Goal: Task Accomplishment & Management: Use online tool/utility

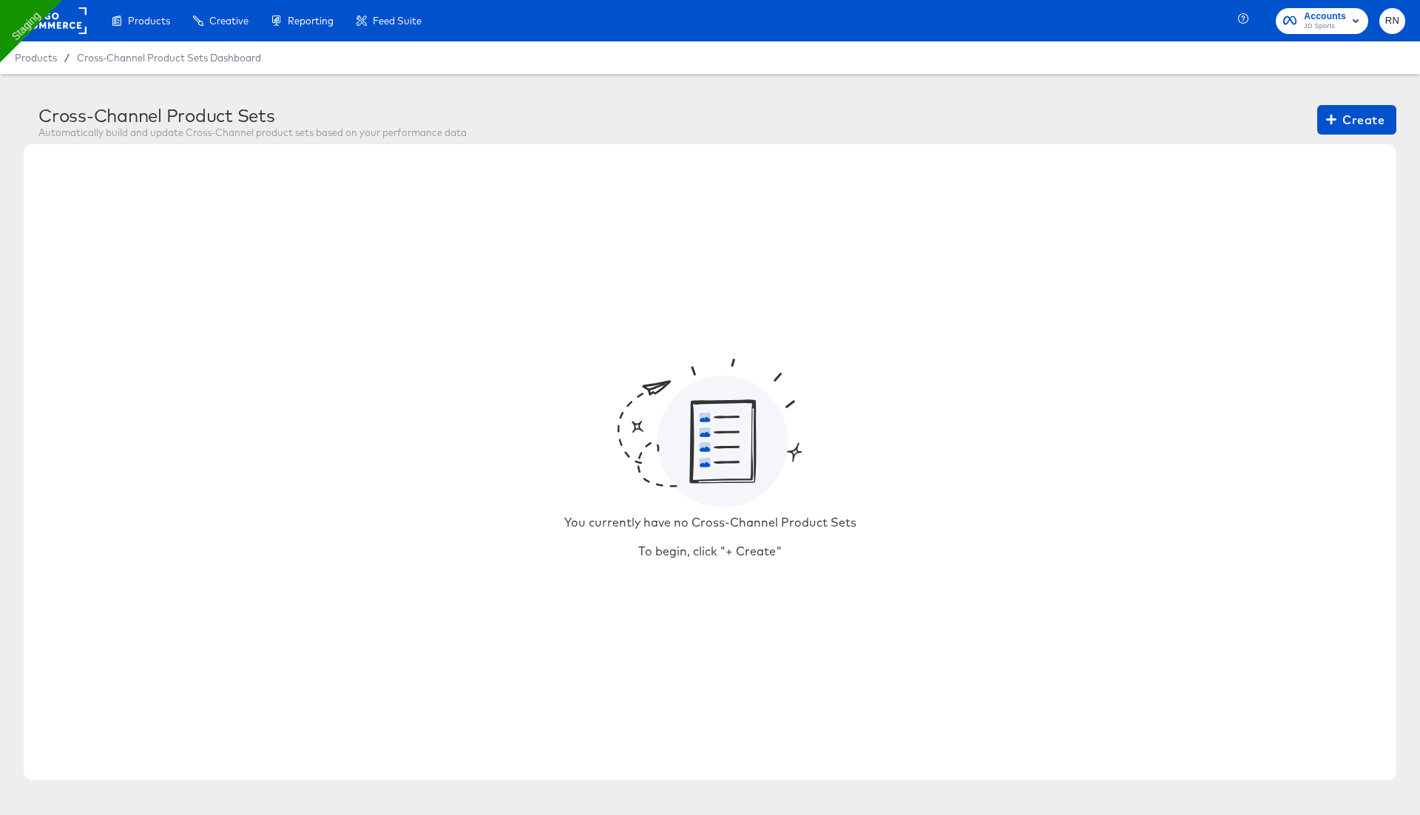
click at [55, 27] on rect at bounding box center [52, 20] width 68 height 27
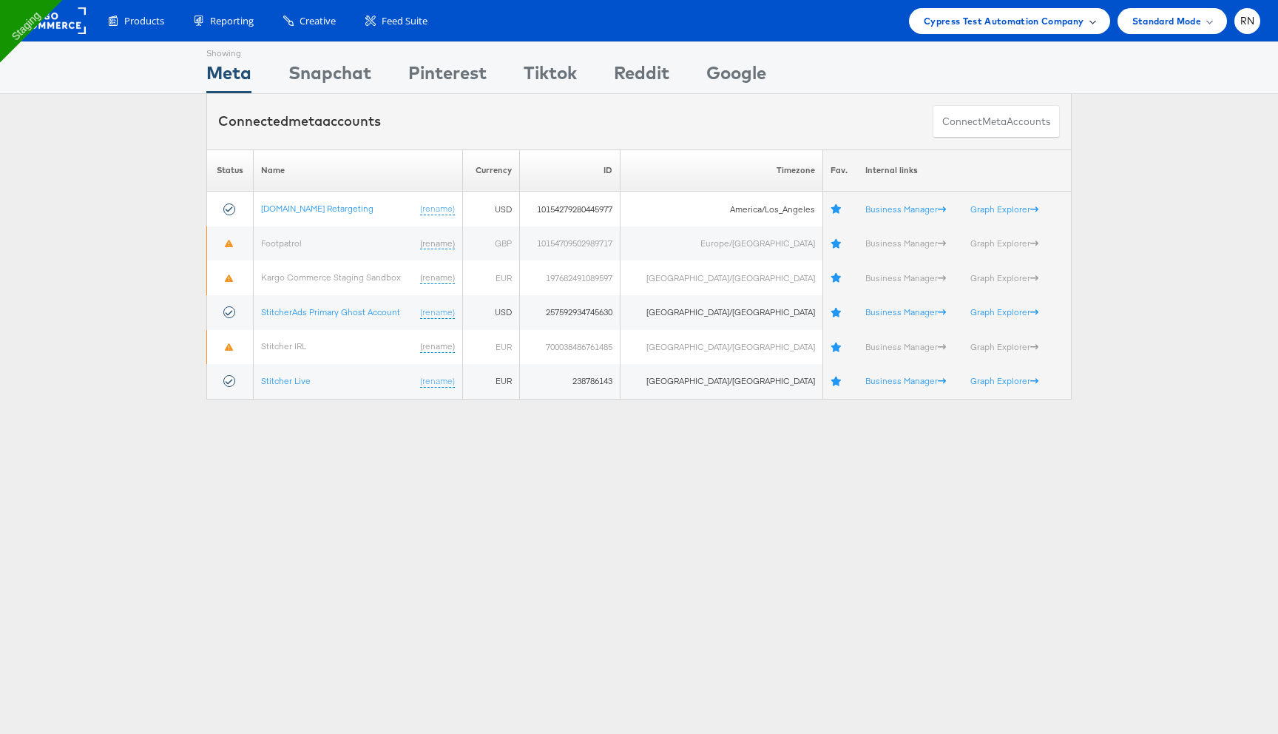
click at [1067, 14] on span "Cypress Test Automation Company" at bounding box center [1004, 21] width 160 height 16
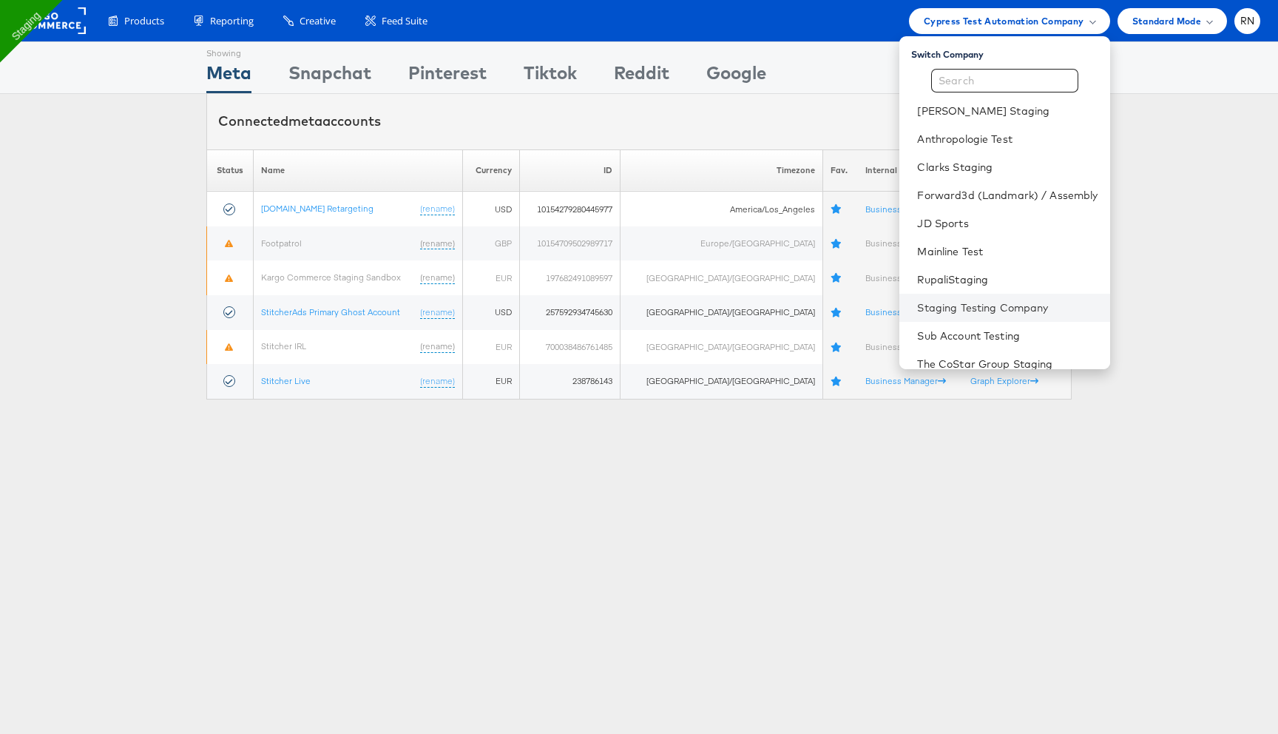
click at [969, 316] on li "Staging Testing Company" at bounding box center [1004, 308] width 210 height 28
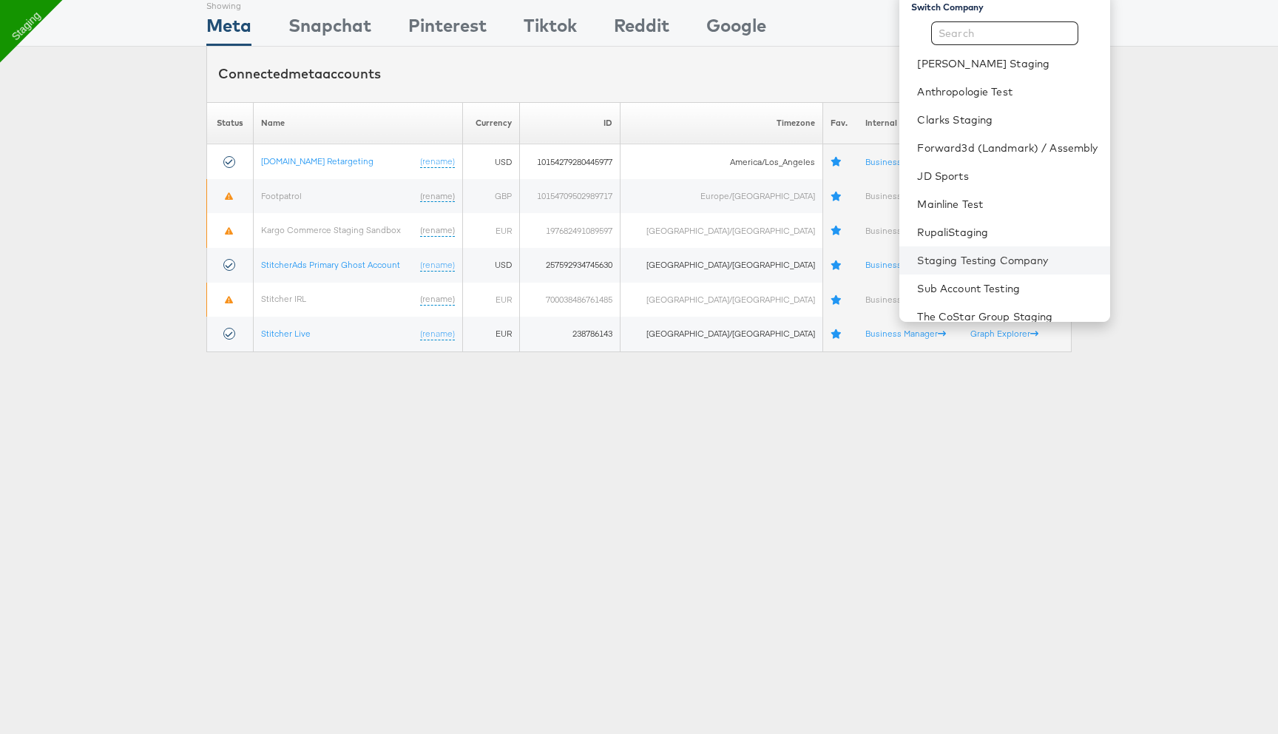
click at [961, 259] on link "Staging Testing Company" at bounding box center [1007, 260] width 180 height 15
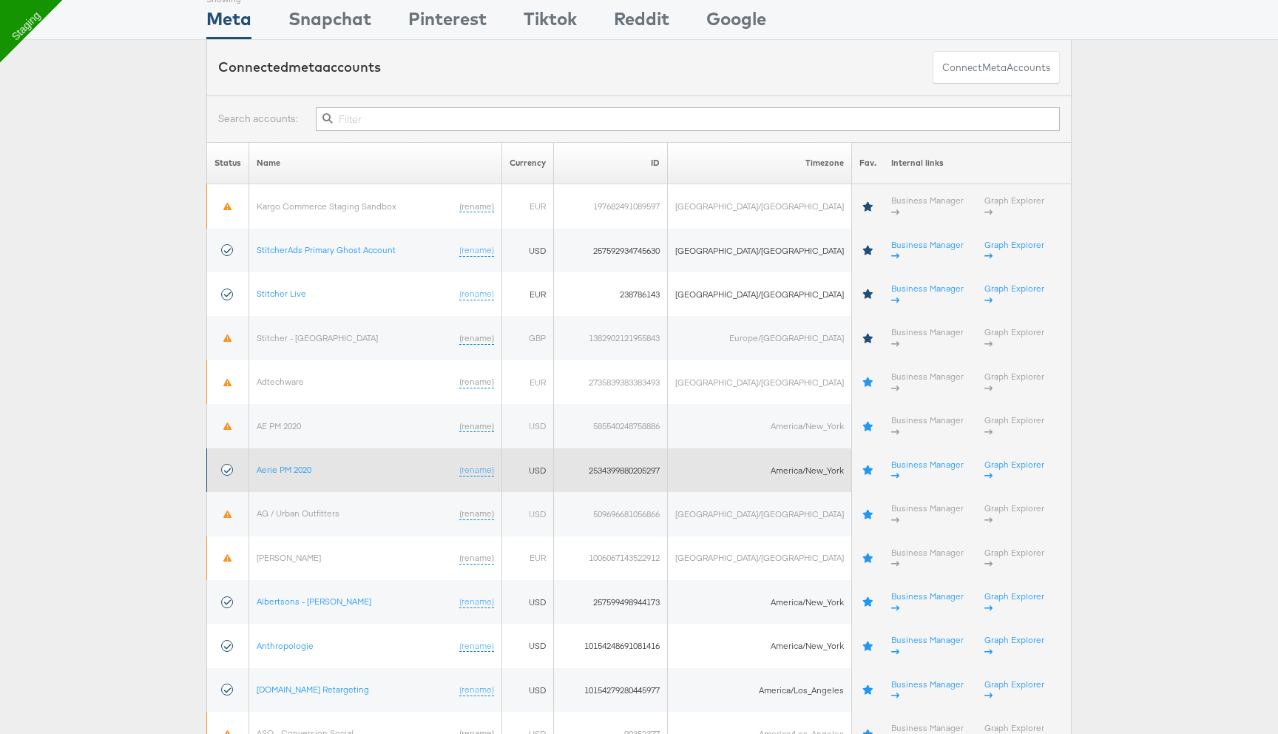
scroll to position [50, 0]
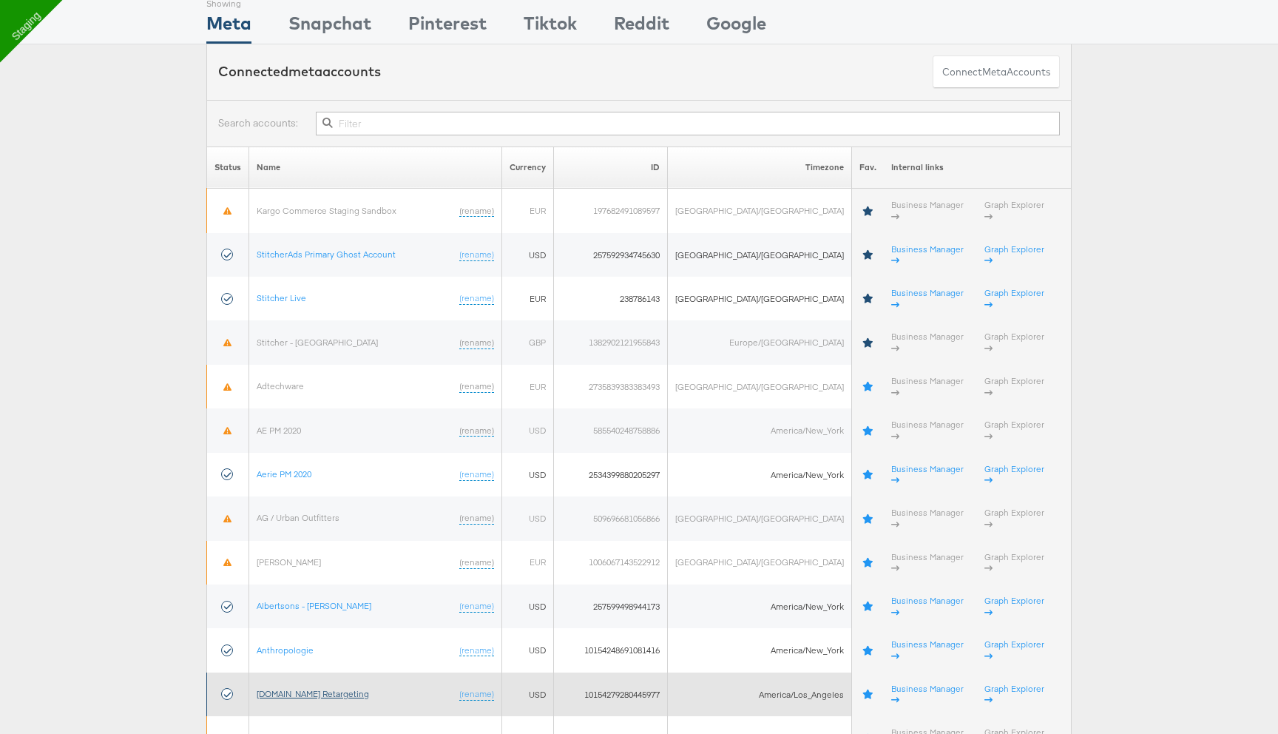
click at [305, 688] on link "[DOMAIN_NAME] Retargeting" at bounding box center [313, 693] width 112 height 11
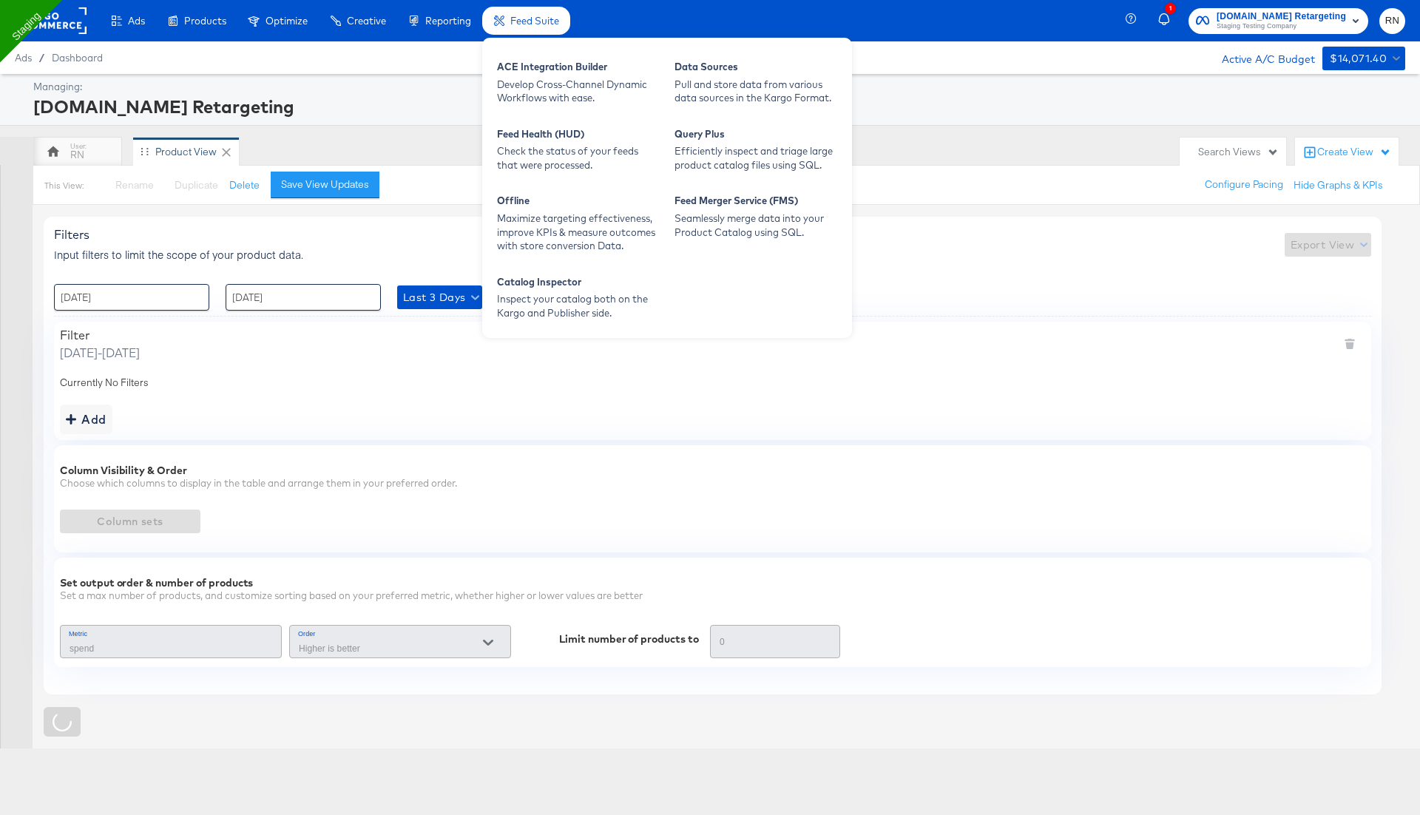
type input "Spend"
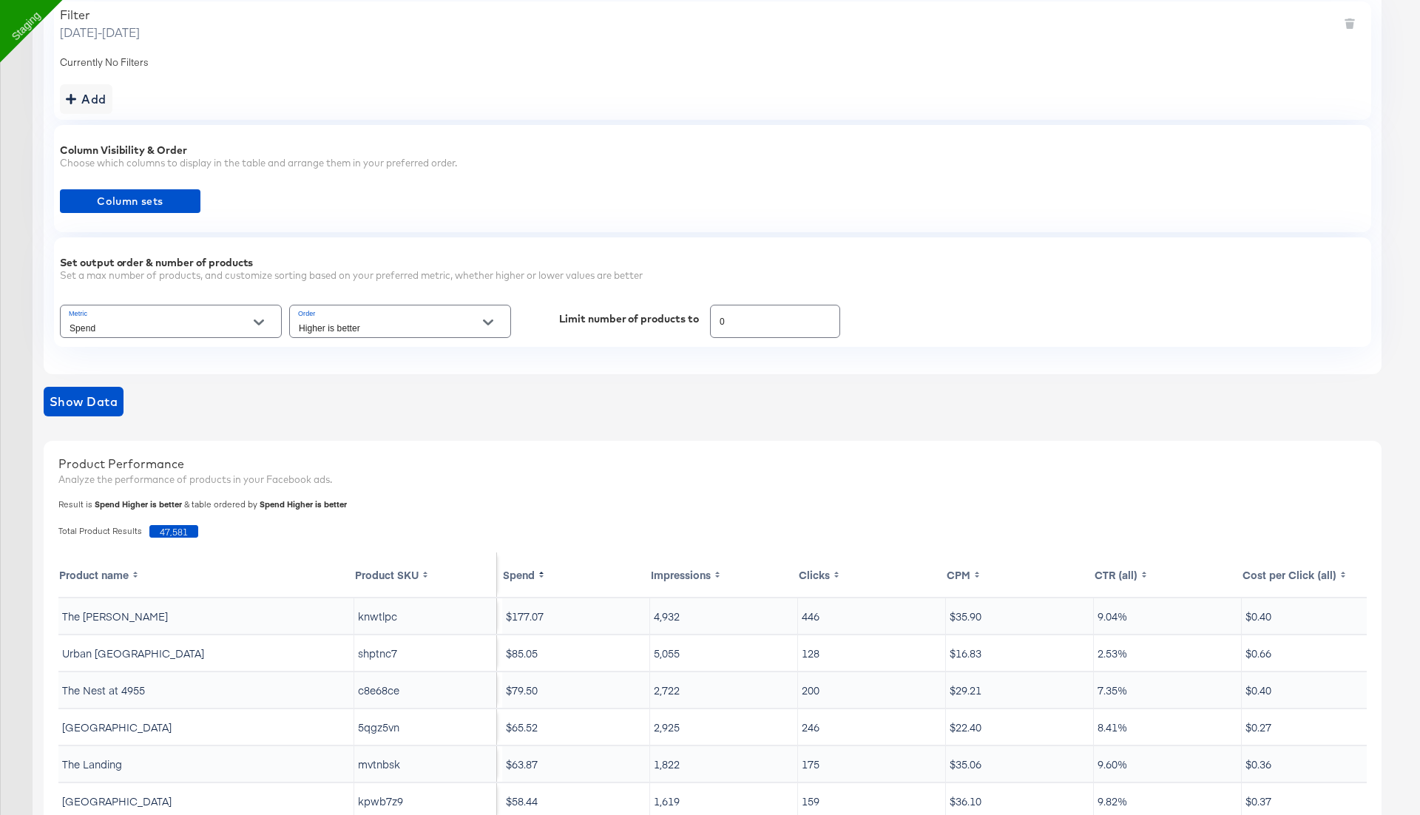
scroll to position [321, 0]
drag, startPoint x: 733, startPoint y: 327, endPoint x: 656, endPoint y: 317, distance: 77.6
click at [656, 317] on div "Metric Spend Order Higher is better Limit number of products to 0" at bounding box center [712, 320] width 1305 height 39
type input "500"
drag, startPoint x: 92, startPoint y: 393, endPoint x: 75, endPoint y: 409, distance: 23.0
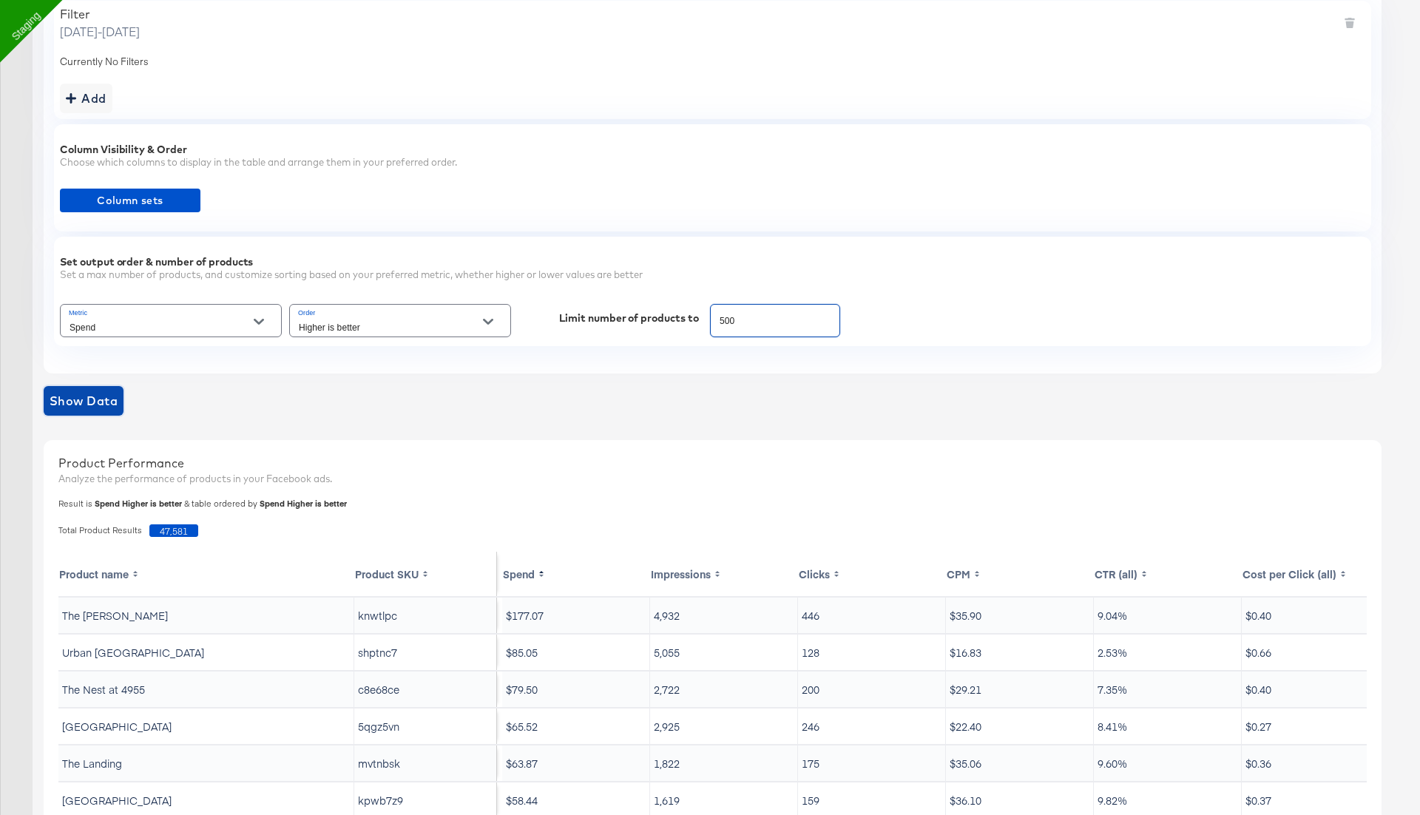
click at [91, 393] on span "Show Data" at bounding box center [84, 401] width 68 height 21
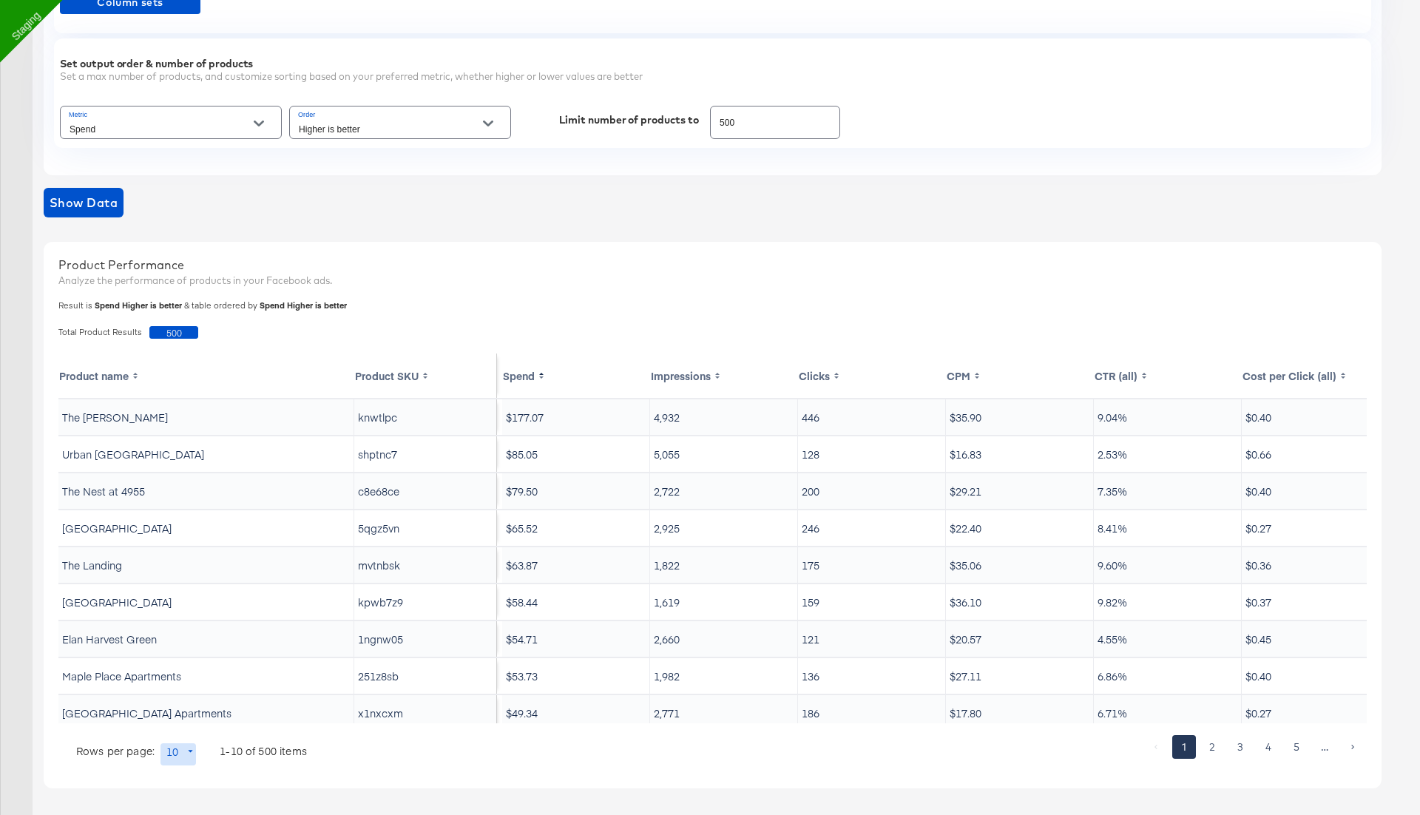
scroll to position [0, 0]
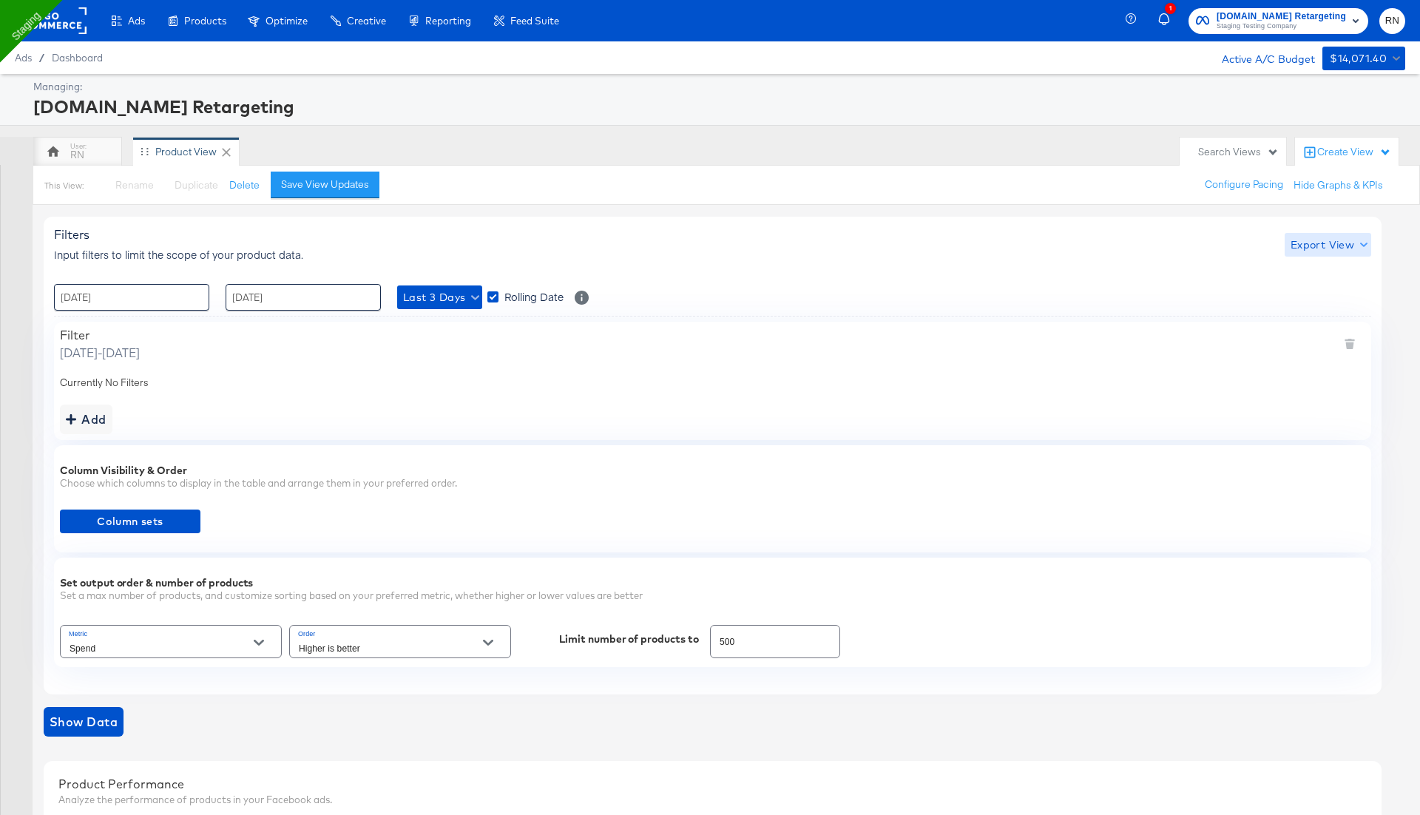
click at [1329, 245] on span "Export View" at bounding box center [1328, 245] width 75 height 18
click at [1319, 297] on span "Bulk Export" at bounding box center [1325, 305] width 58 height 31
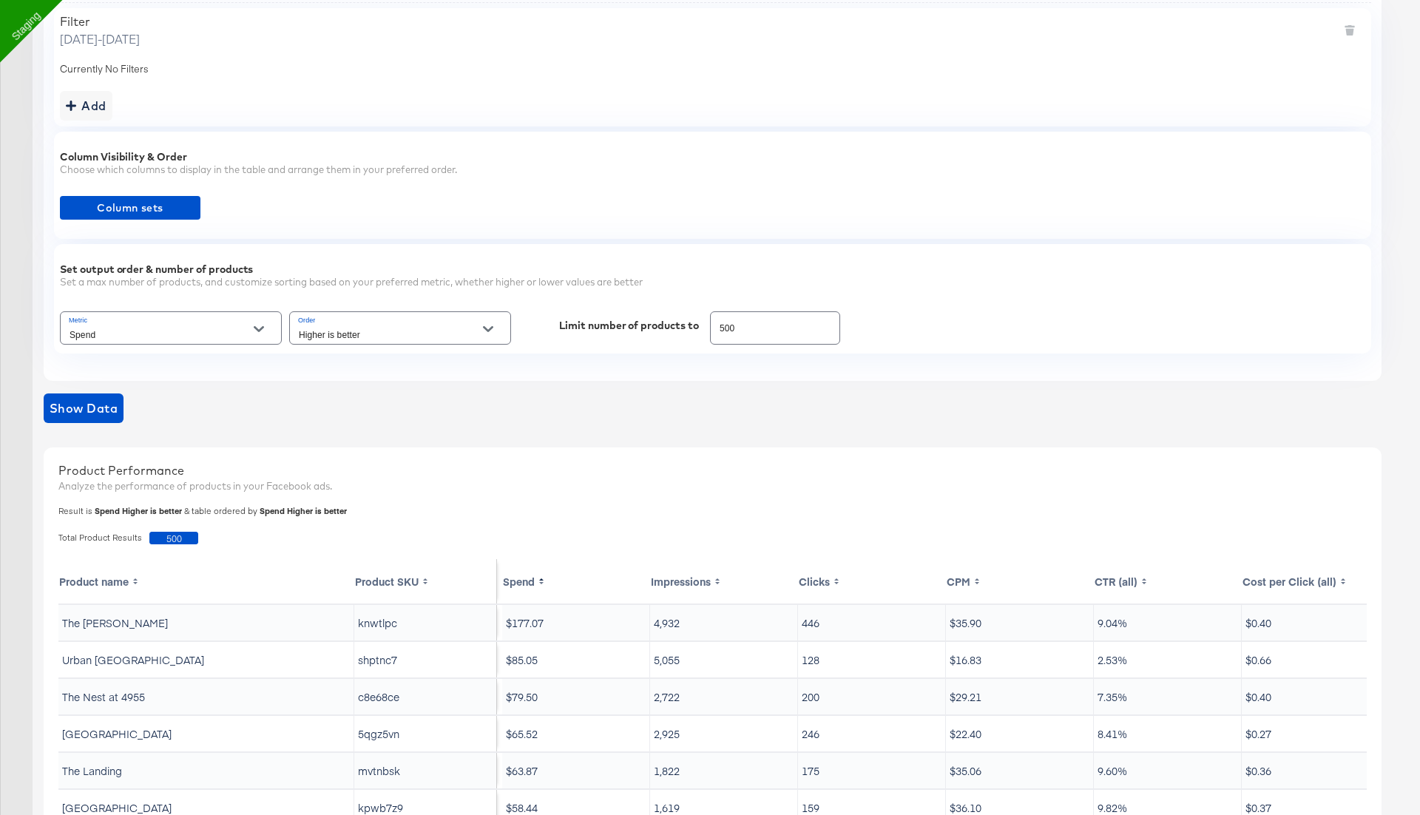
scroll to position [519, 0]
